Goal: Check status

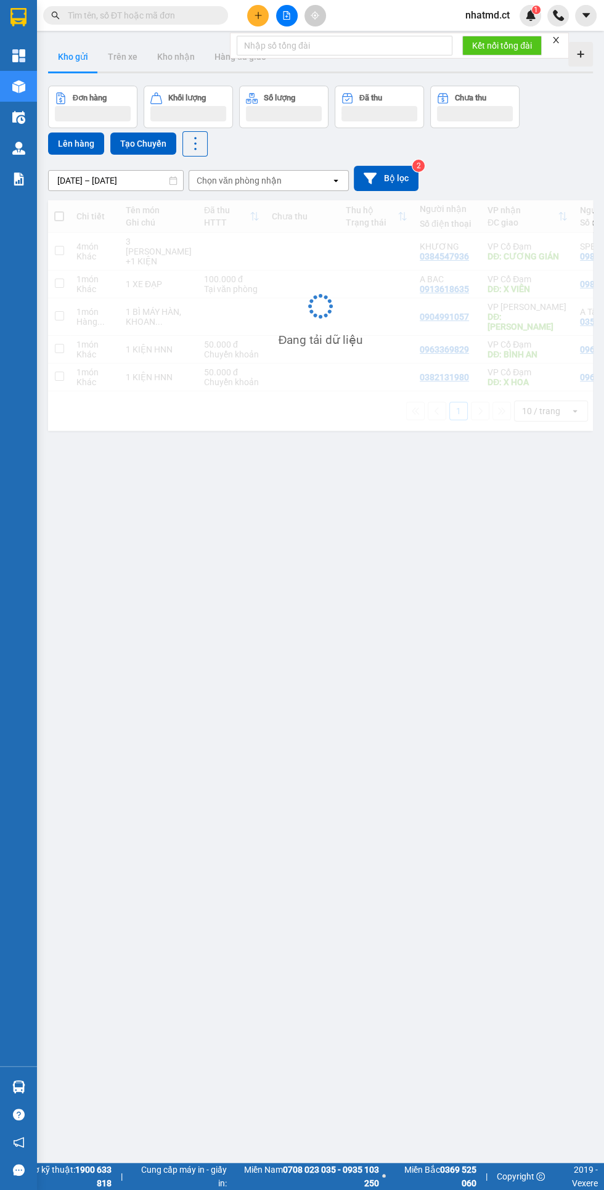
click at [169, 20] on input "text" at bounding box center [140, 16] width 145 height 14
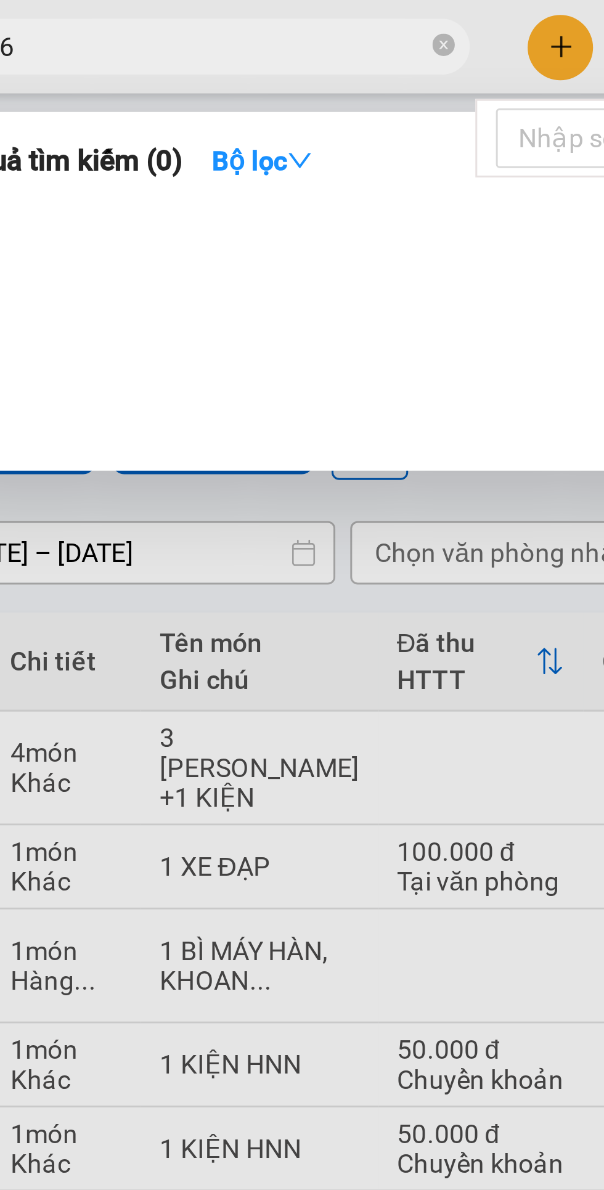
type input "6"
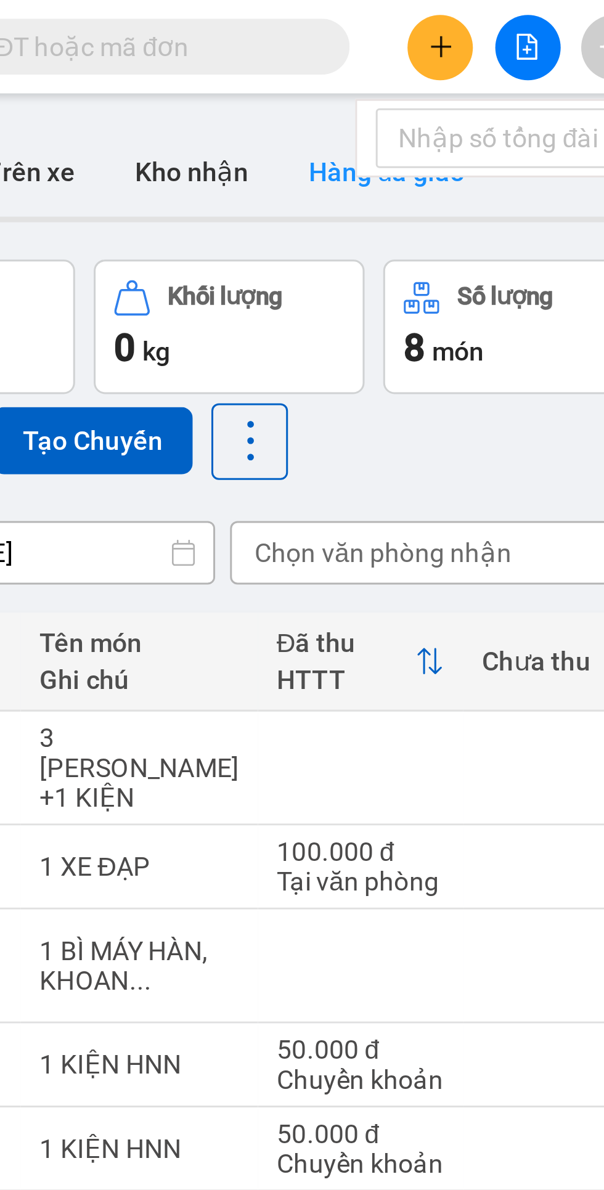
click at [216, 55] on button "Hàng đã giao" at bounding box center [240, 57] width 71 height 30
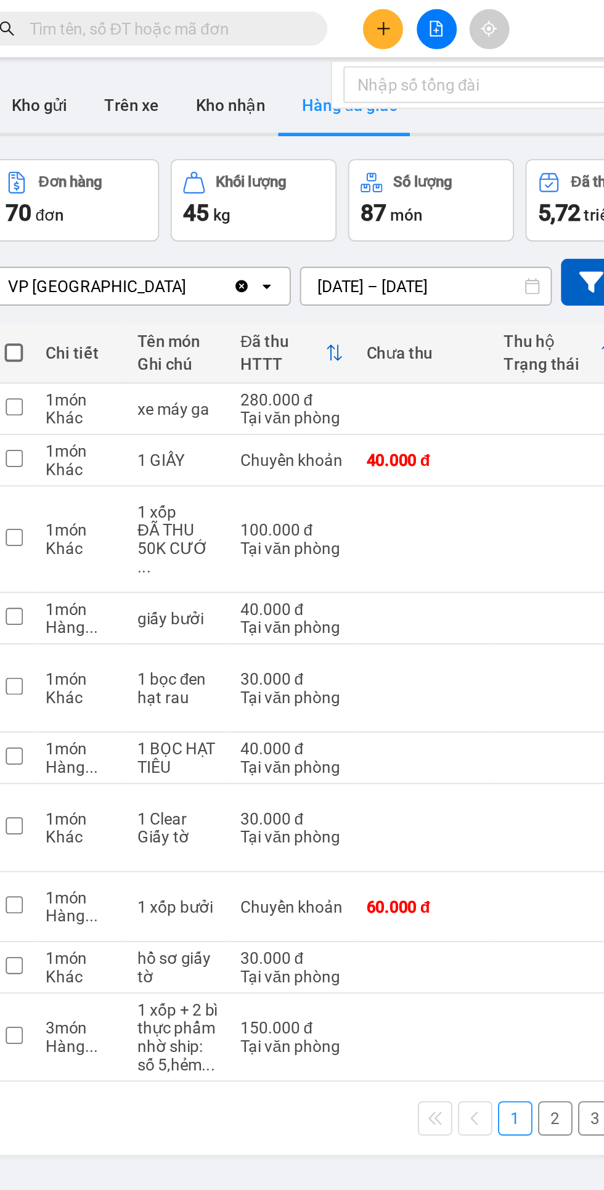
click at [181, 19] on input "text" at bounding box center [140, 16] width 145 height 14
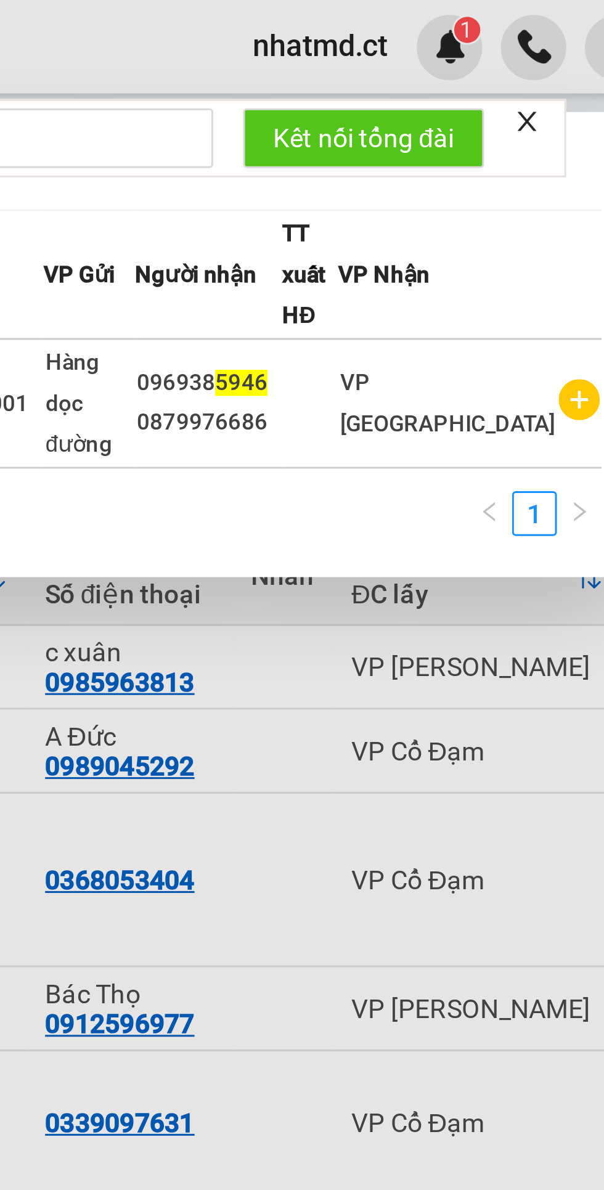
type input "5946"
